Goal: Communication & Community: Answer question/provide support

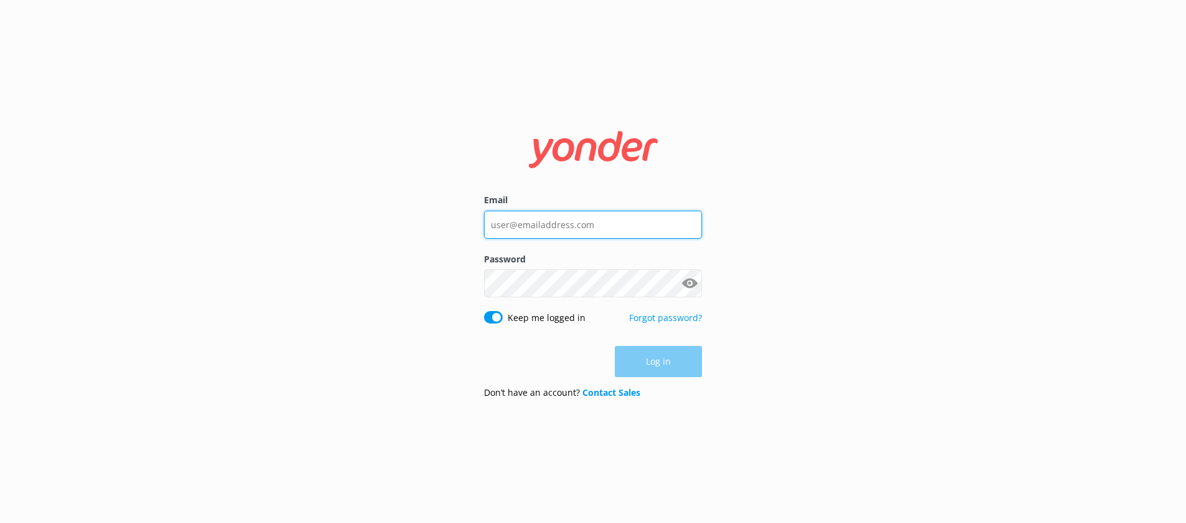
click at [627, 231] on input "Email" at bounding box center [593, 225] width 218 height 28
type input "[EMAIL_ADDRESS][DOMAIN_NAME]"
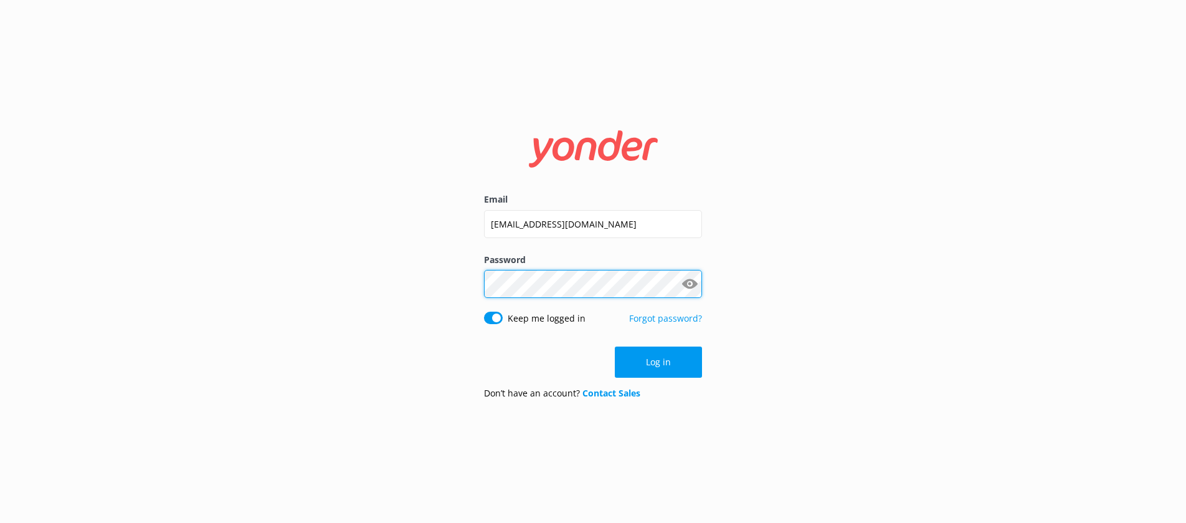
click button "Log in" at bounding box center [658, 361] width 87 height 31
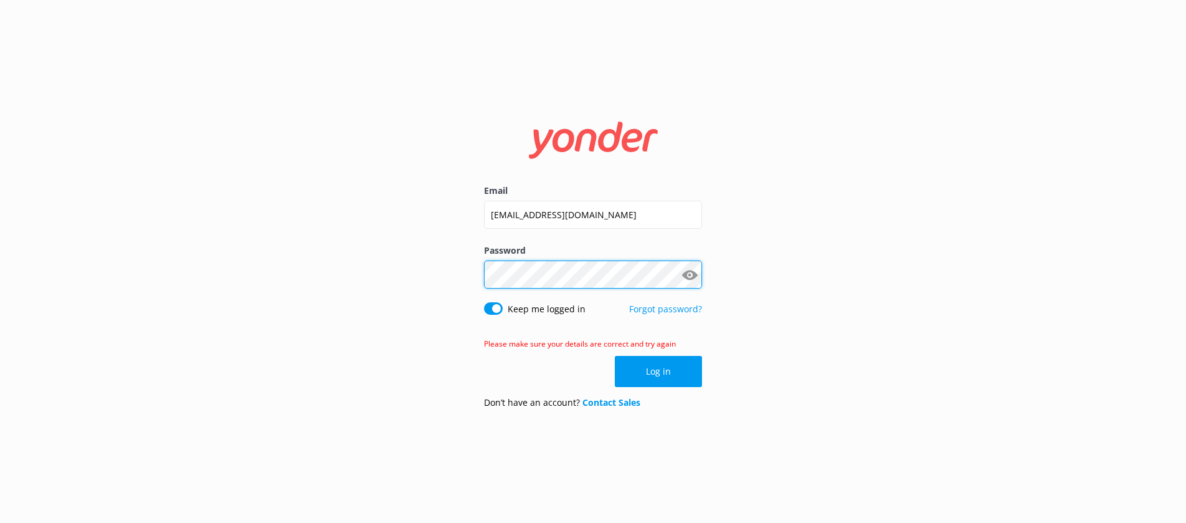
click at [458, 276] on div "Email [EMAIL_ADDRESS][DOMAIN_NAME] Password Show password Keep me logged in For…" at bounding box center [593, 261] width 1186 height 523
click button "Log in" at bounding box center [658, 371] width 87 height 31
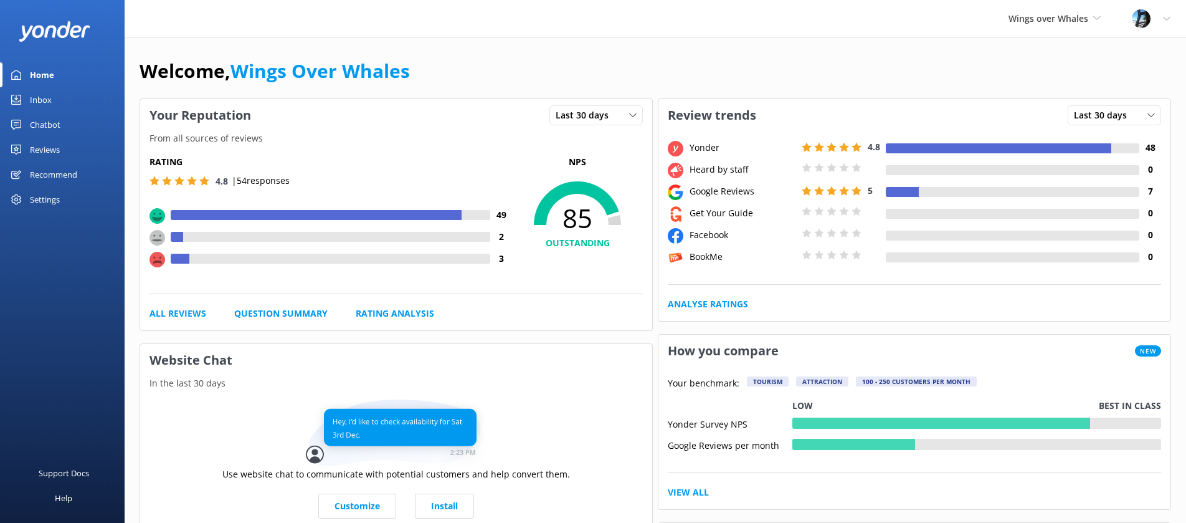
click at [32, 146] on div "Reviews" at bounding box center [45, 149] width 30 height 25
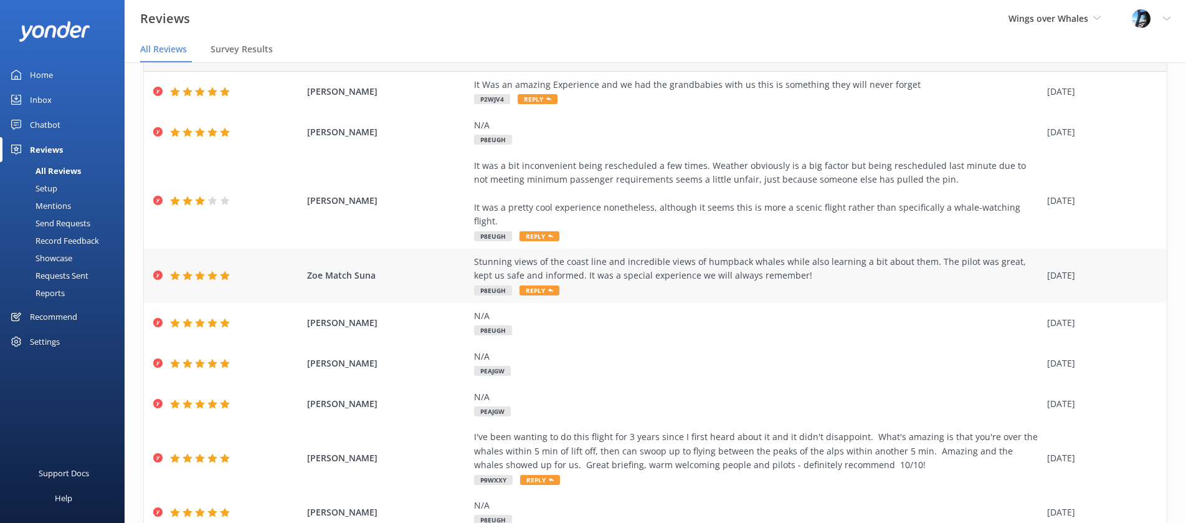
scroll to position [68, 0]
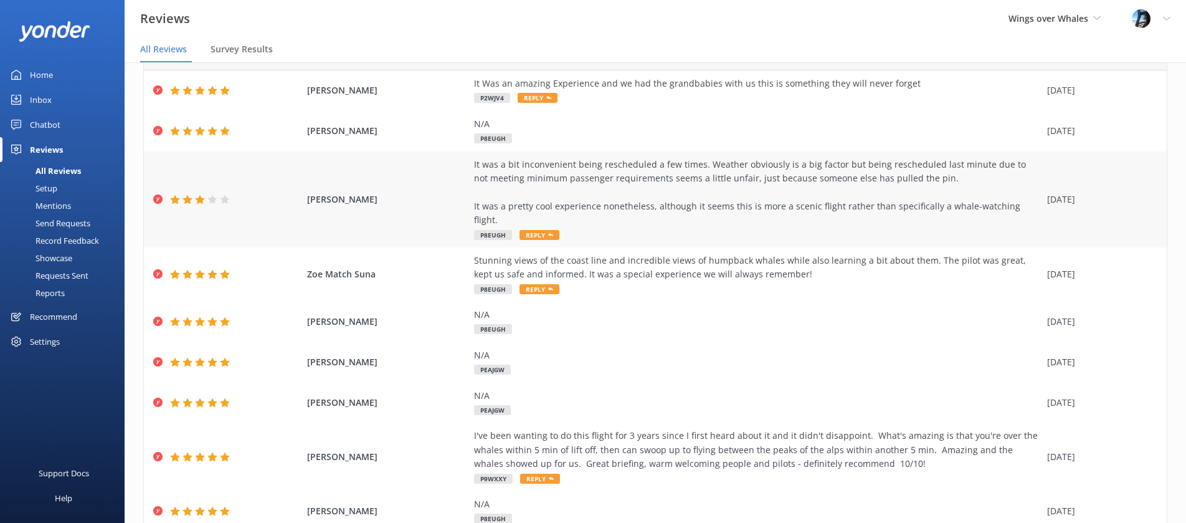
click at [697, 186] on div "It was a bit inconvenient being rescheduled a few times. Weather obviously is a…" at bounding box center [757, 193] width 567 height 70
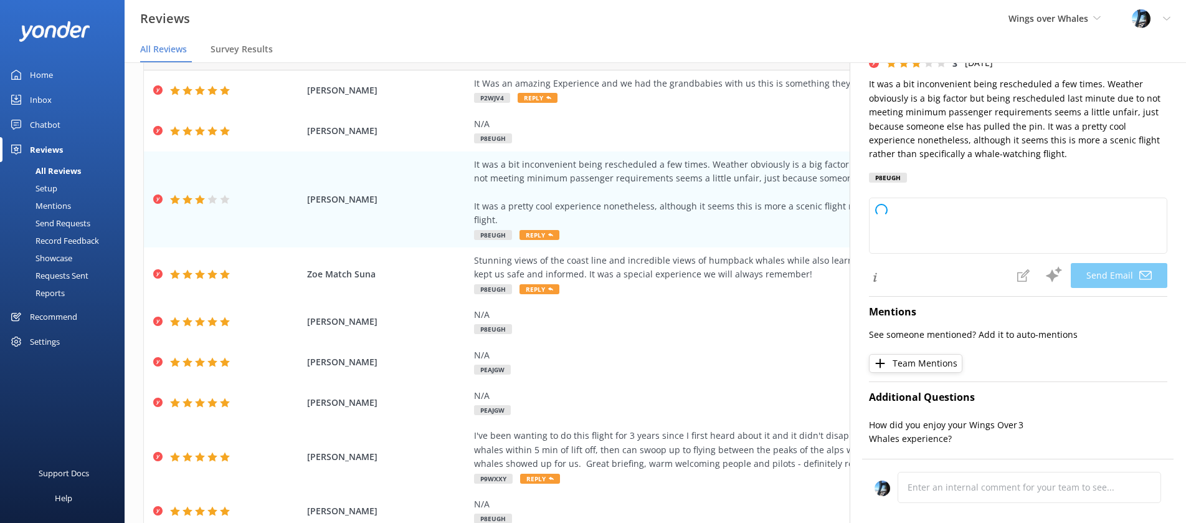
type textarea "Hi [PERSON_NAME], Thank you for sharing your feedback and for joining us on a f…"
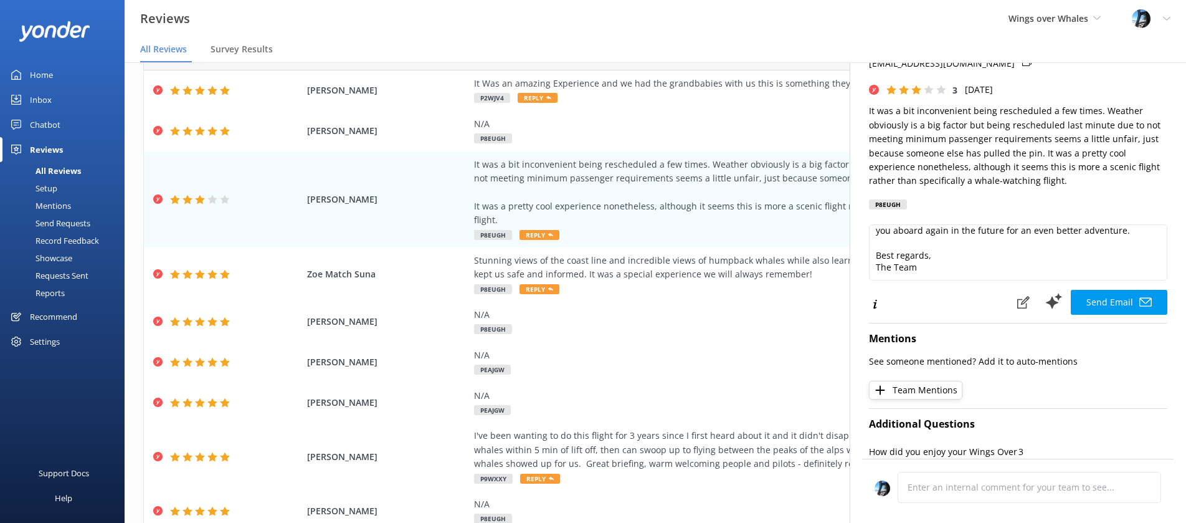
scroll to position [0, 0]
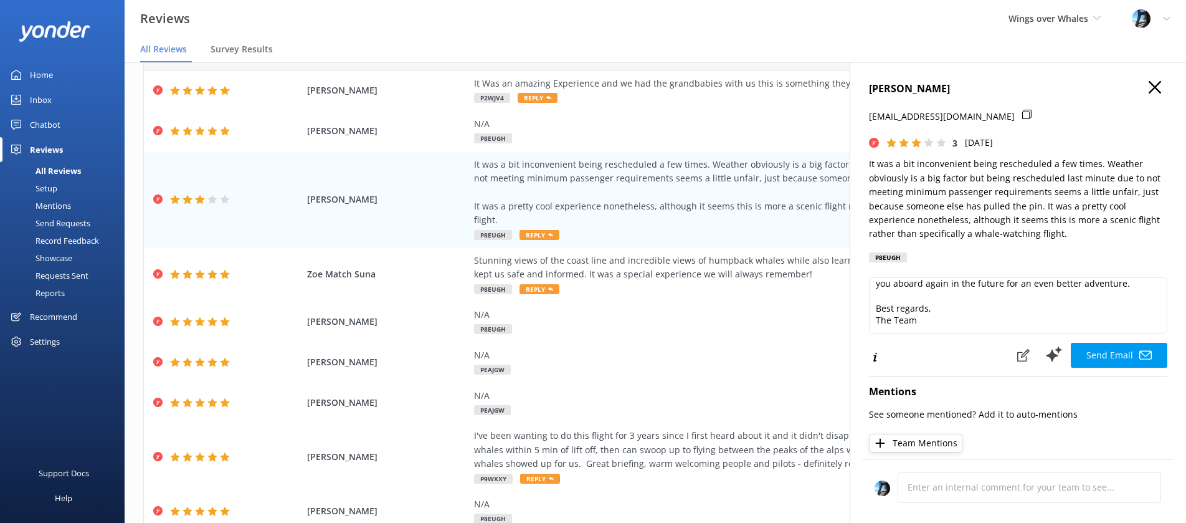
click at [1155, 83] on icon "button" at bounding box center [1155, 87] width 12 height 12
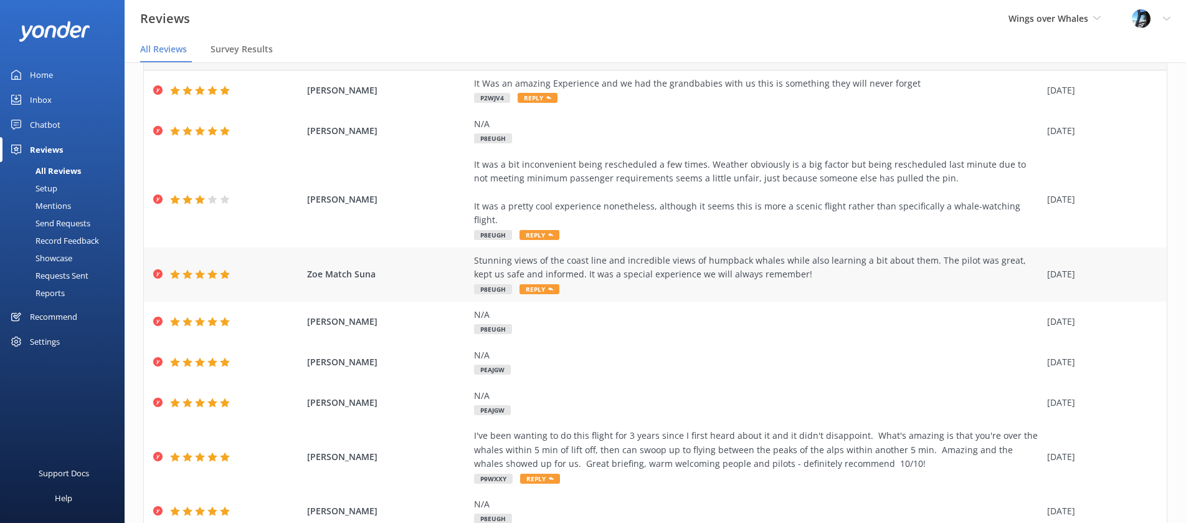
click at [641, 259] on div "Stunning views of the coast line and incredible views of humpback whales while …" at bounding box center [757, 268] width 567 height 28
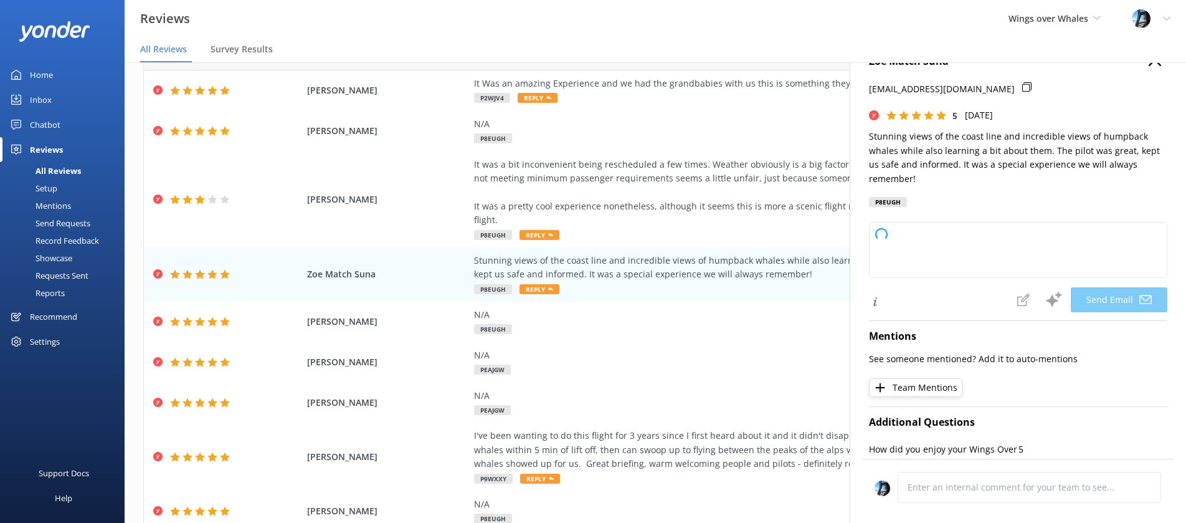
type textarea "Thank you so much, [PERSON_NAME]! We're thrilled to hear you had such a memorab…"
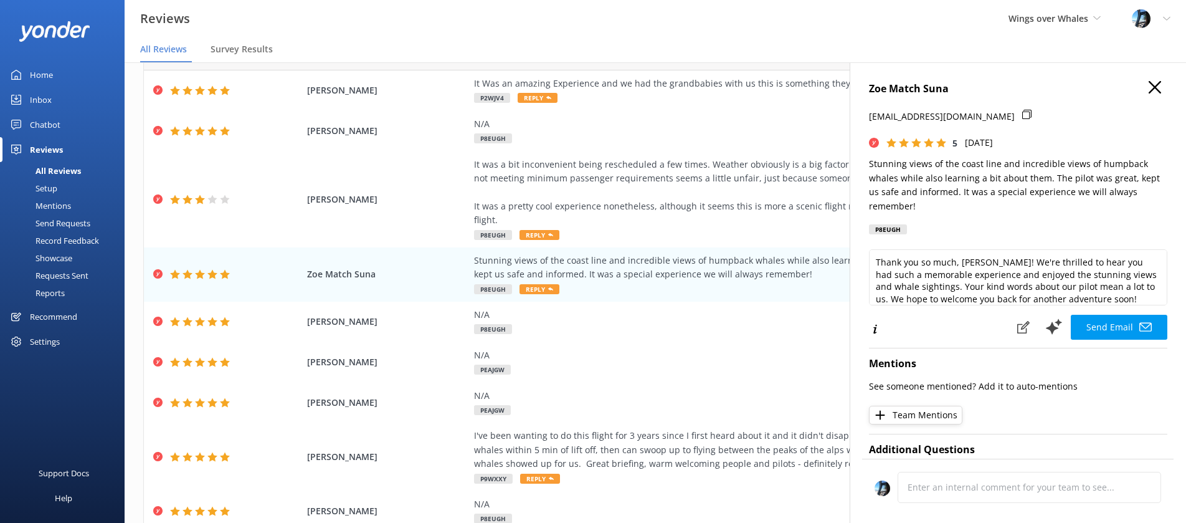
click at [1158, 84] on use "button" at bounding box center [1155, 87] width 12 height 12
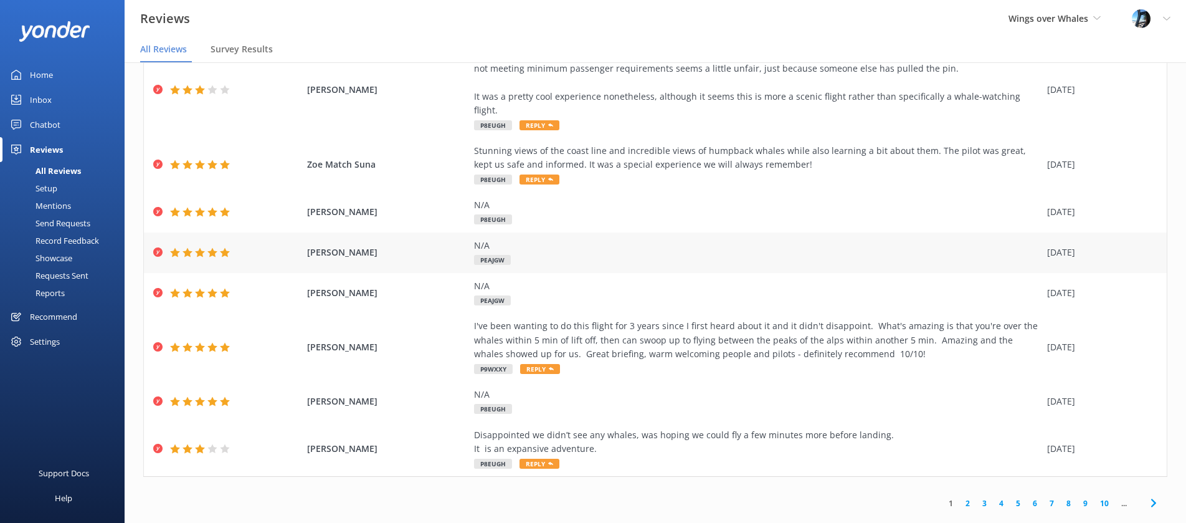
scroll to position [25, 0]
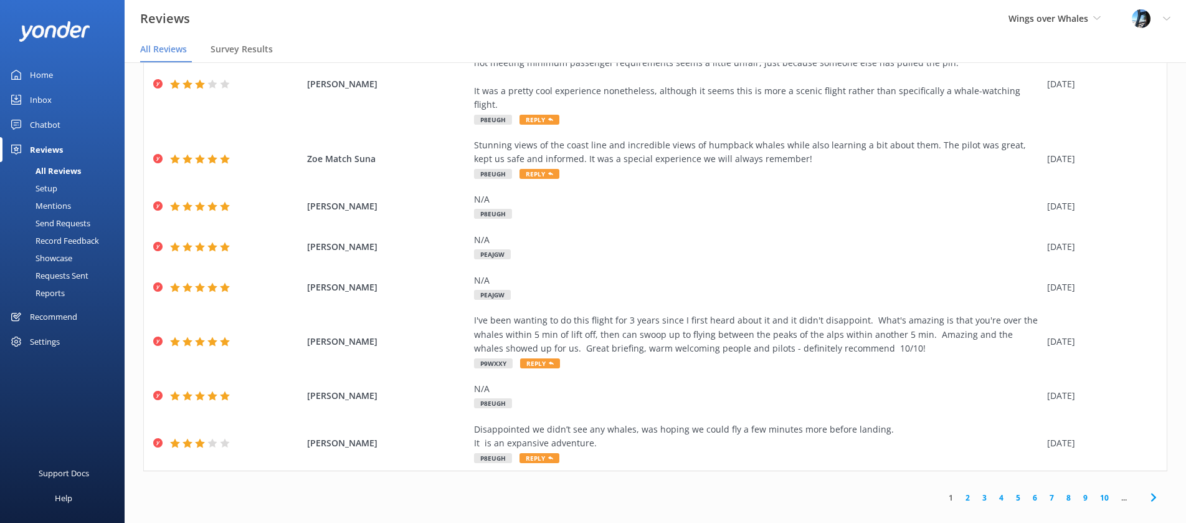
click at [967, 492] on link "2" at bounding box center [968, 498] width 17 height 12
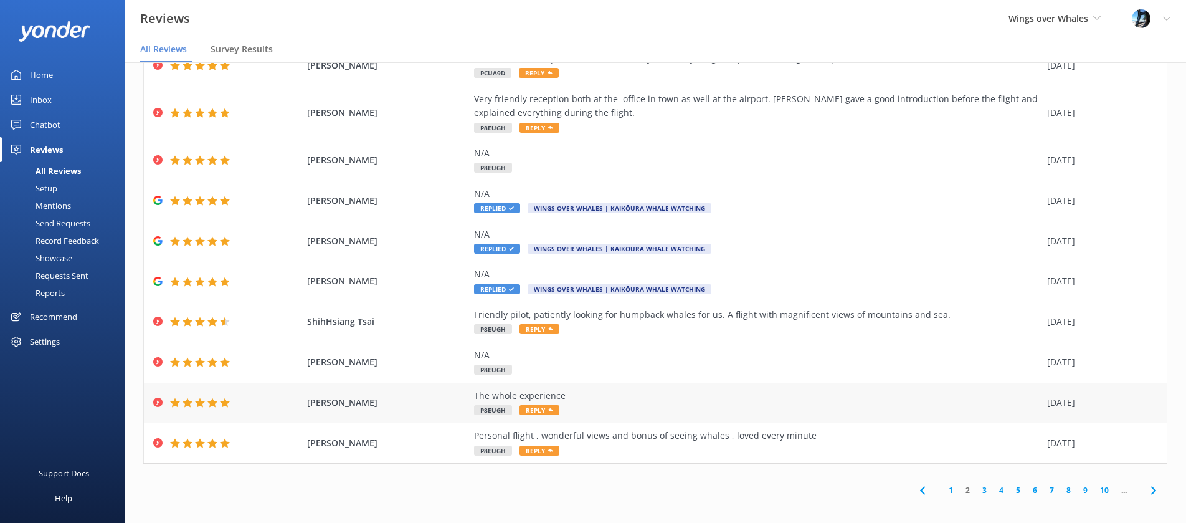
scroll to position [65, 0]
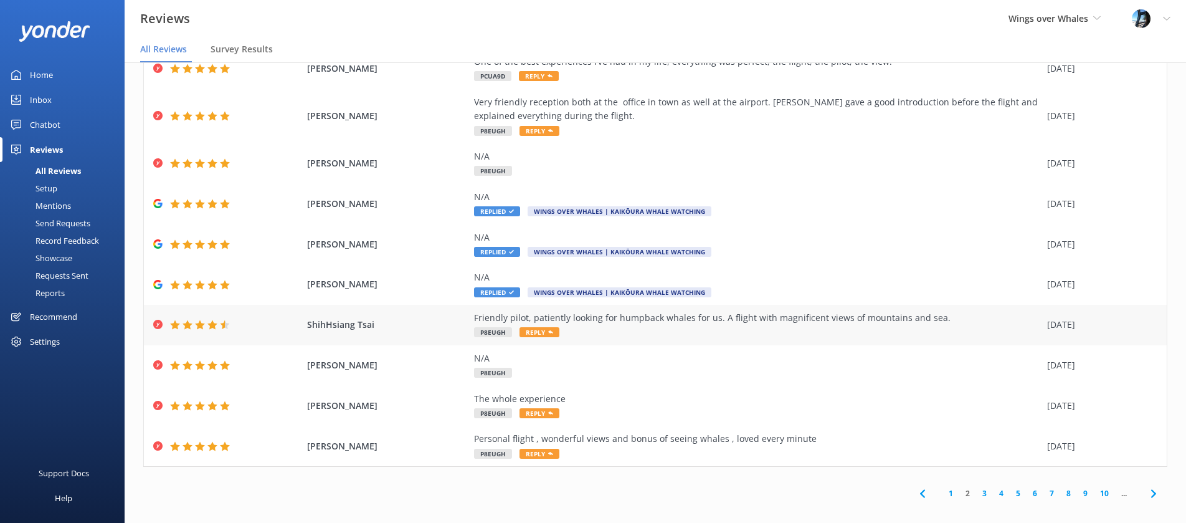
click at [851, 325] on div "Friendly pilot, patiently looking for humpback whales for us. A flight with mag…" at bounding box center [757, 325] width 567 height 28
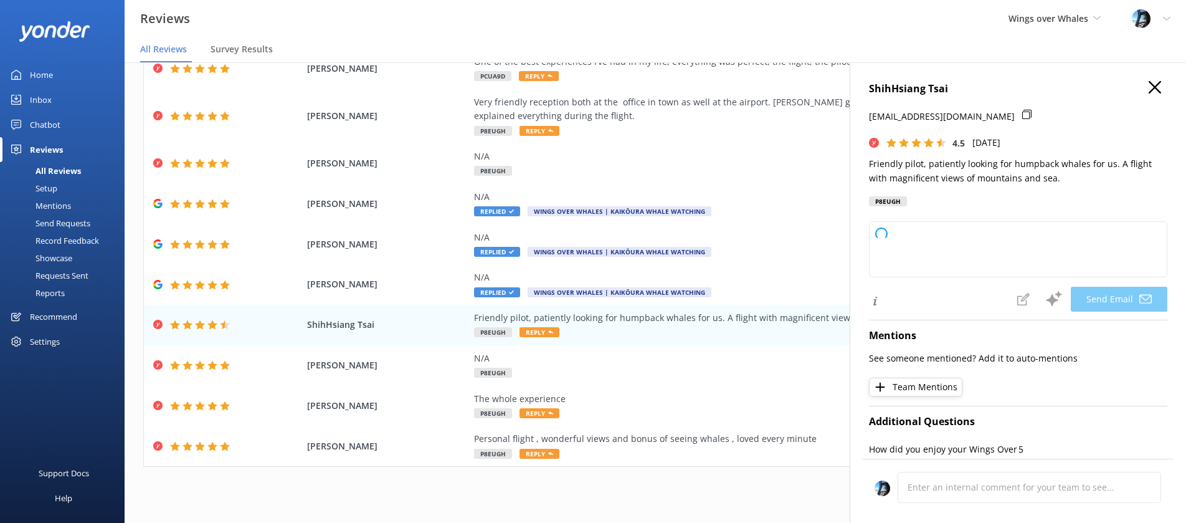
type textarea "Thank you so much, ShihHsiang, for your kind words and wonderful review! We're …"
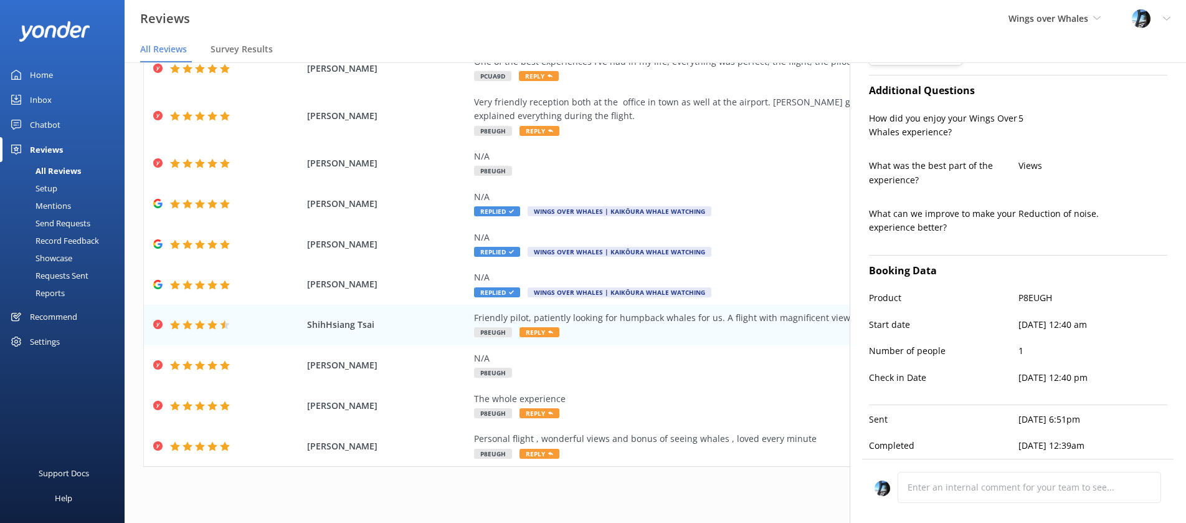
scroll to position [0, 0]
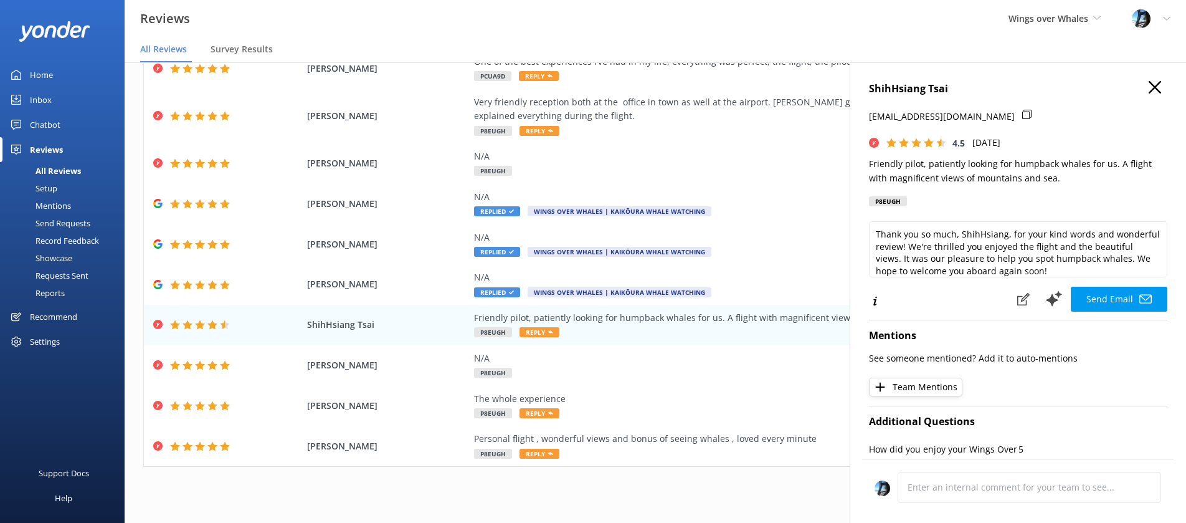
click at [1162, 79] on div "ShihHsiang Tsai [EMAIL_ADDRESS][DOMAIN_NAME] 4.5 [DATE] Friendly pilot, patient…" at bounding box center [1018, 323] width 336 height 523
click at [1156, 83] on icon "button" at bounding box center [1155, 87] width 12 height 12
